Goal: Task Accomplishment & Management: Use online tool/utility

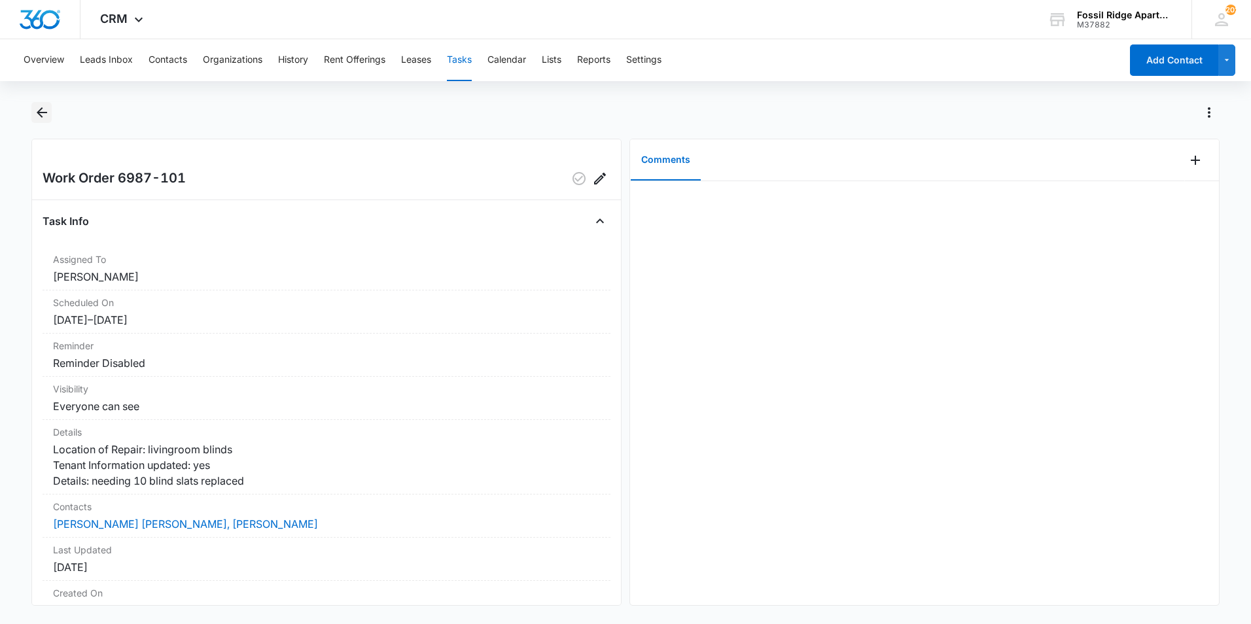
click at [48, 112] on icon "Back" at bounding box center [42, 113] width 16 height 16
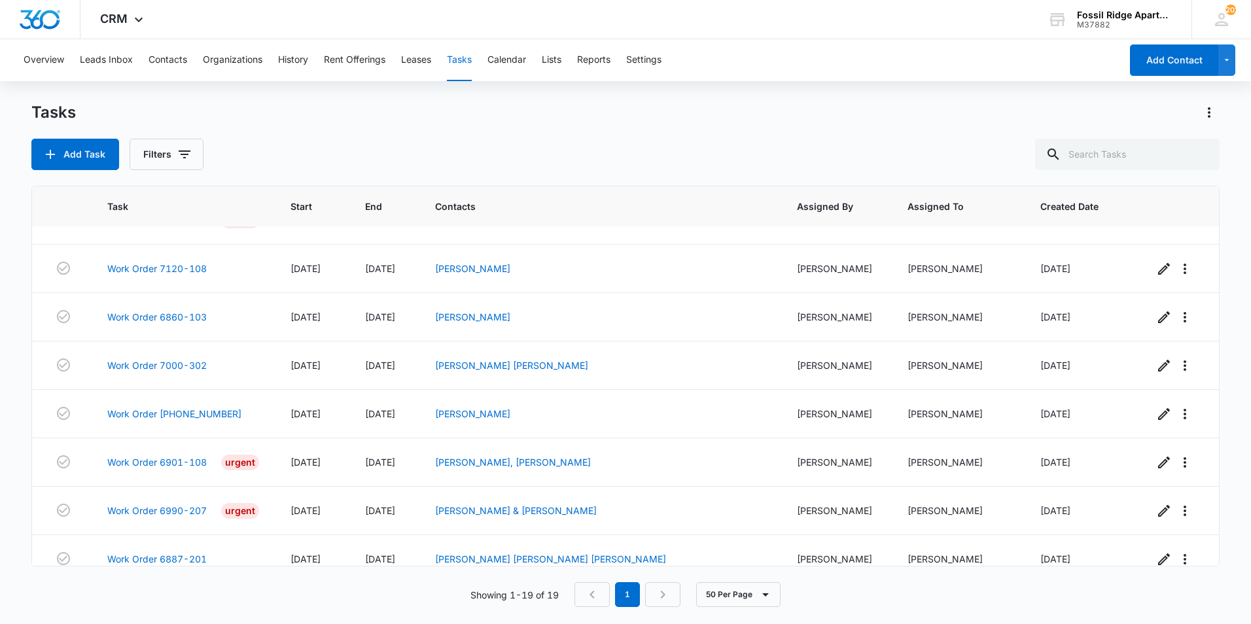
scroll to position [586, 0]
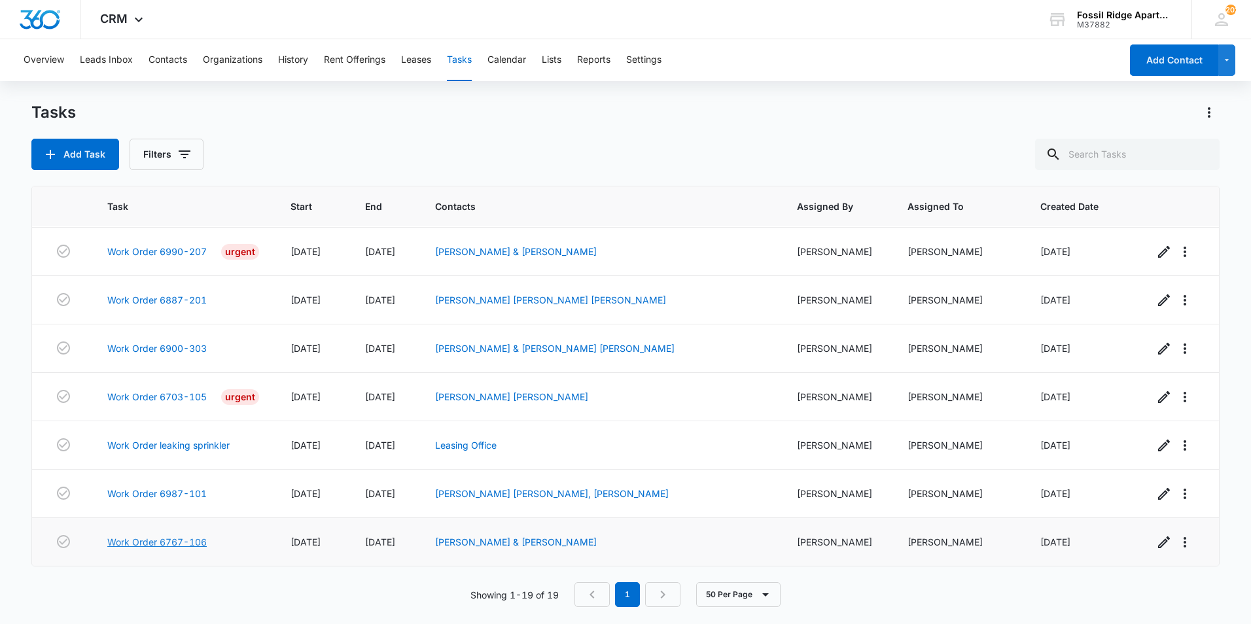
click at [180, 540] on link "Work Order 6767-106" at bounding box center [156, 542] width 99 height 14
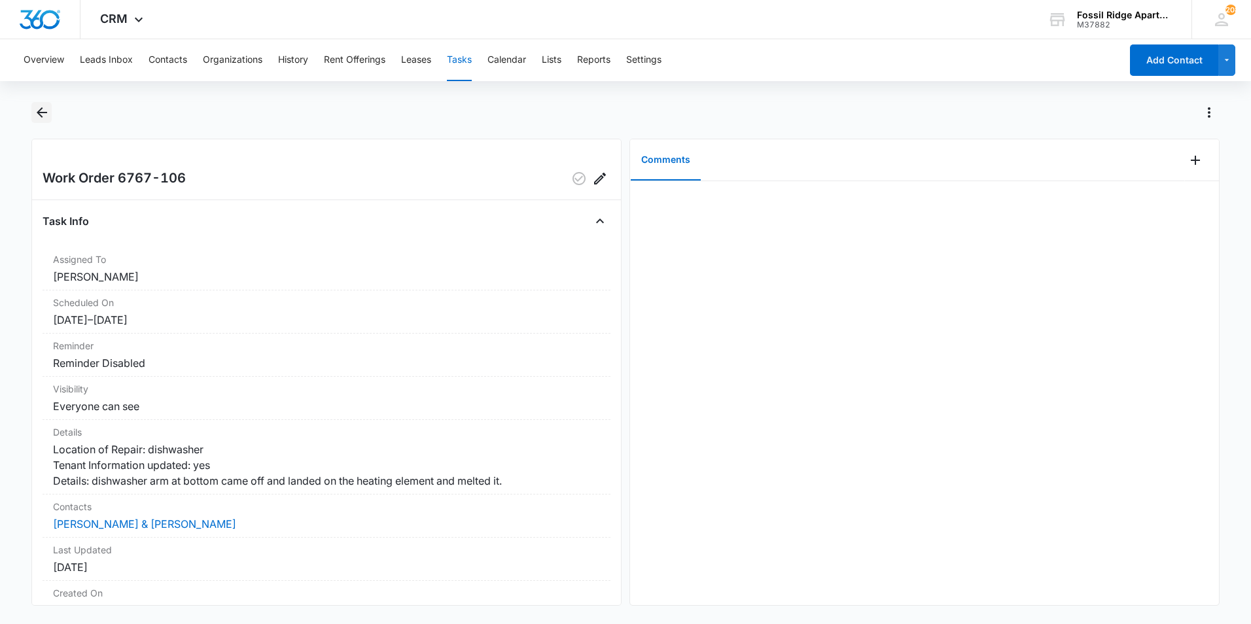
click at [38, 118] on icon "Back" at bounding box center [42, 113] width 16 height 16
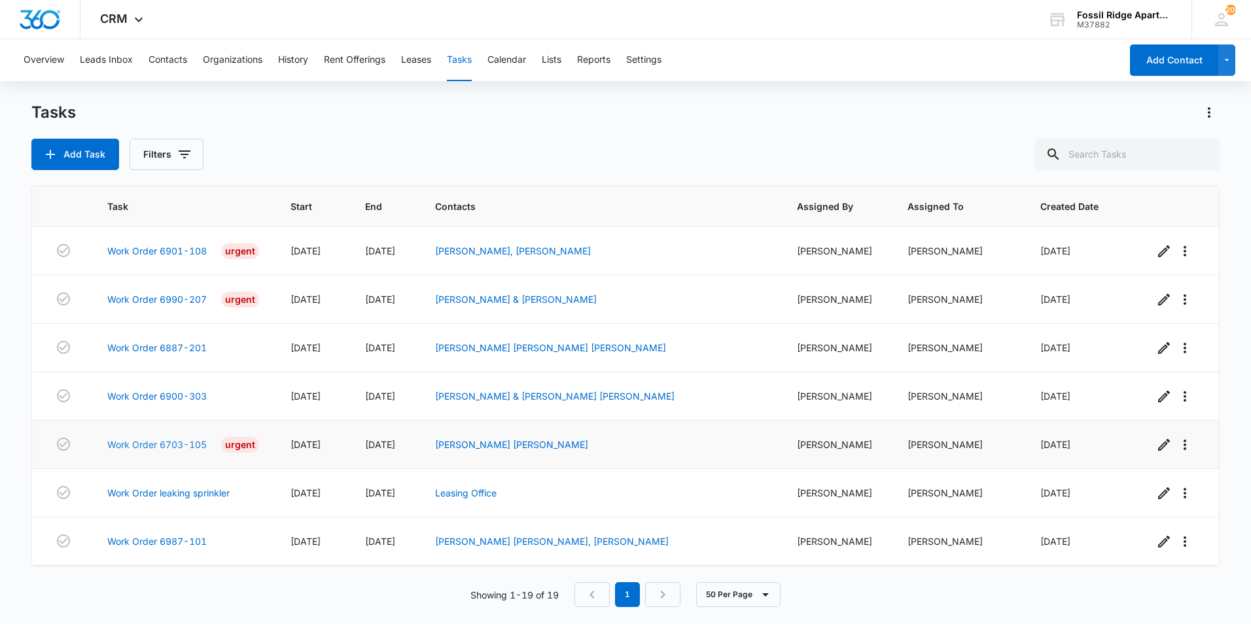
scroll to position [586, 0]
